Goal: Task Accomplishment & Management: Use online tool/utility

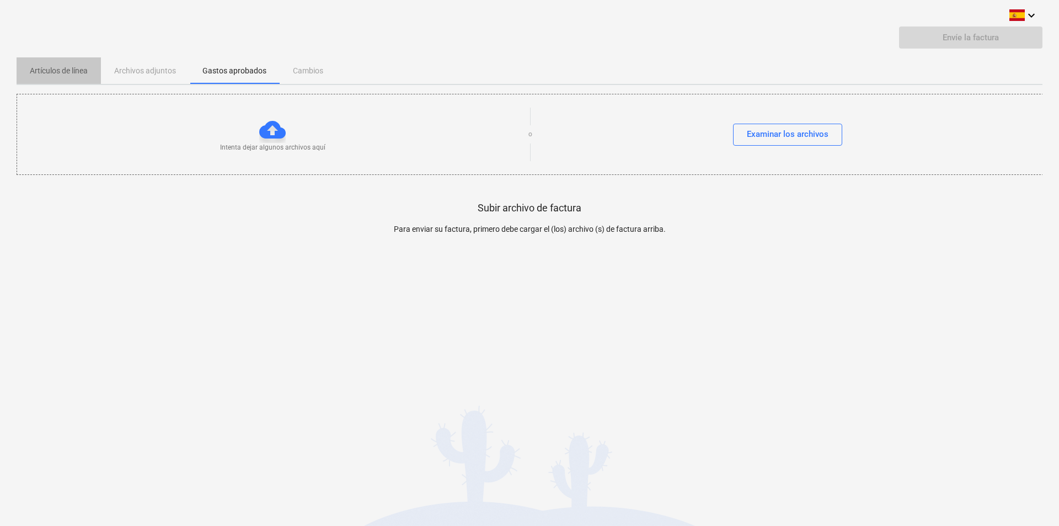
click at [66, 69] on p "Artículos de línea" at bounding box center [59, 71] width 58 height 12
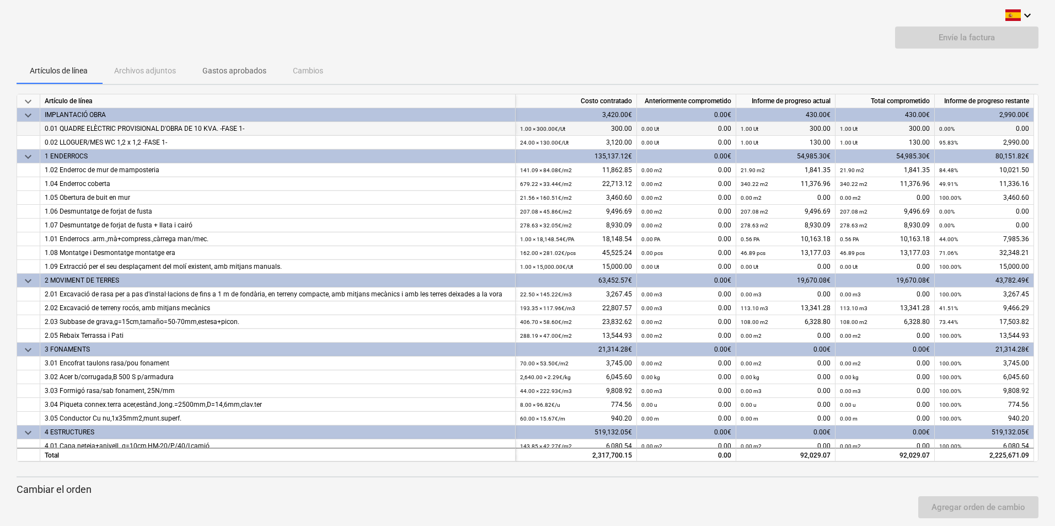
click at [647, 131] on small "0.00 Ut" at bounding box center [650, 129] width 18 height 6
click at [28, 116] on span "keyboard_arrow_down" at bounding box center [28, 115] width 13 height 13
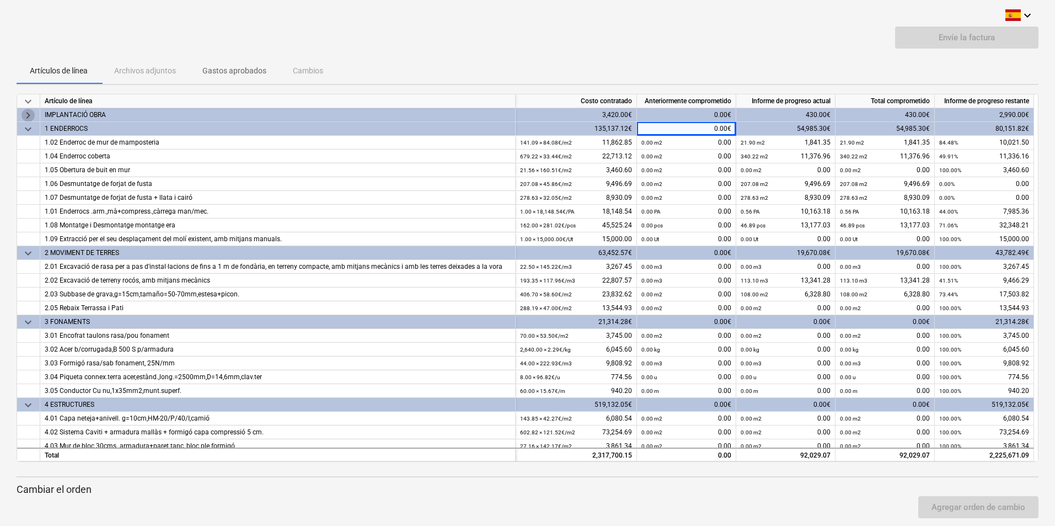
click at [28, 116] on span "keyboard_arrow_right" at bounding box center [28, 115] width 13 height 13
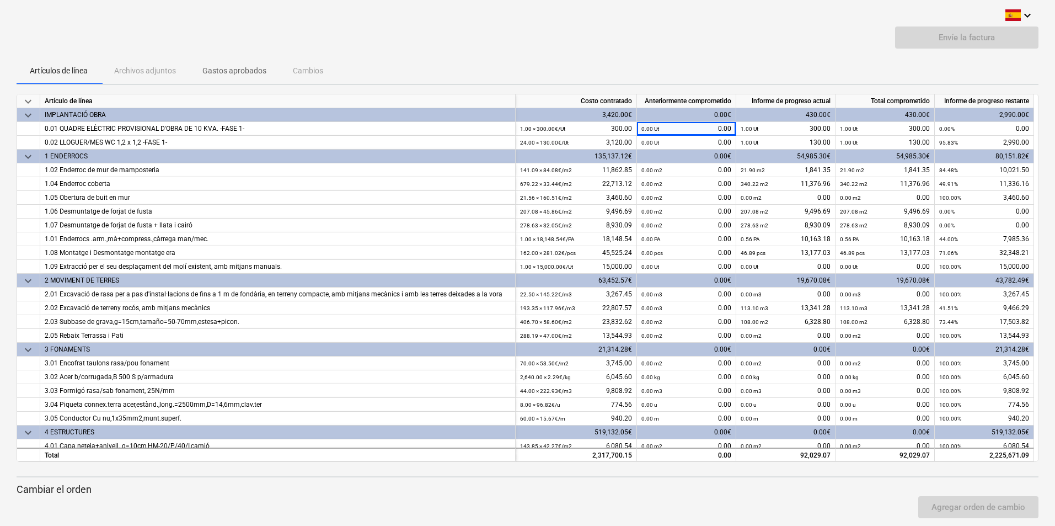
click at [681, 51] on div "Envíe la factura" at bounding box center [528, 41] width 1022 height 31
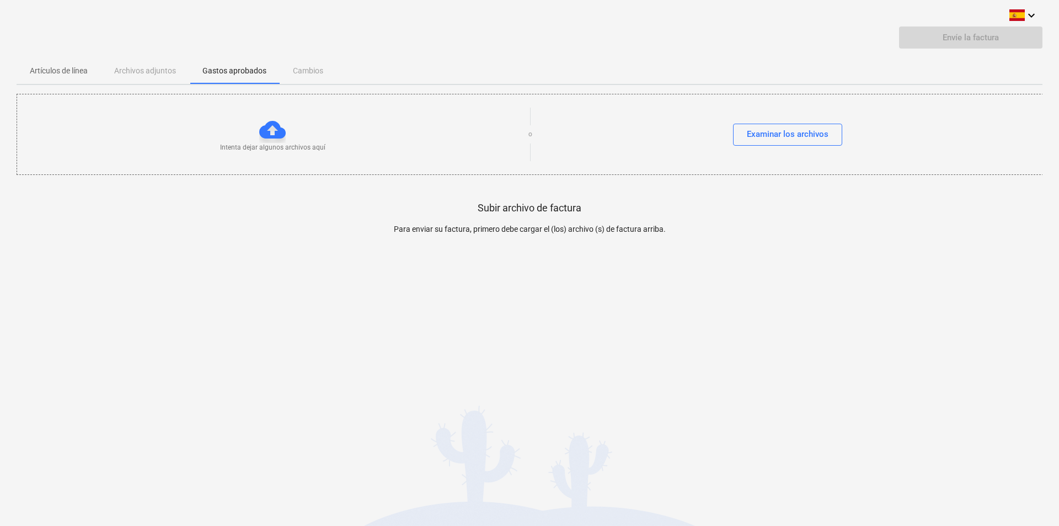
click at [55, 69] on p "Artículos de línea" at bounding box center [59, 71] width 58 height 12
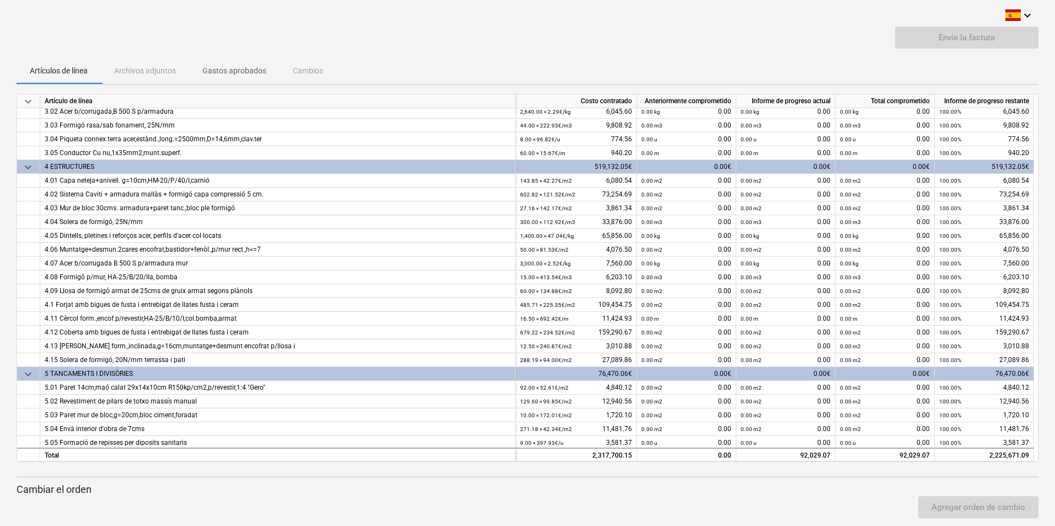
scroll to position [276, 0]
